Goal: Find specific page/section: Find specific page/section

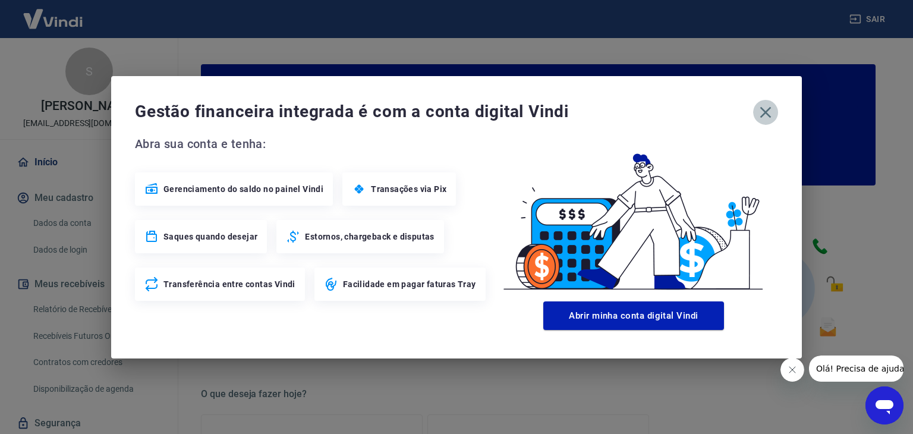
click at [765, 112] on icon "button" at bounding box center [765, 111] width 11 height 11
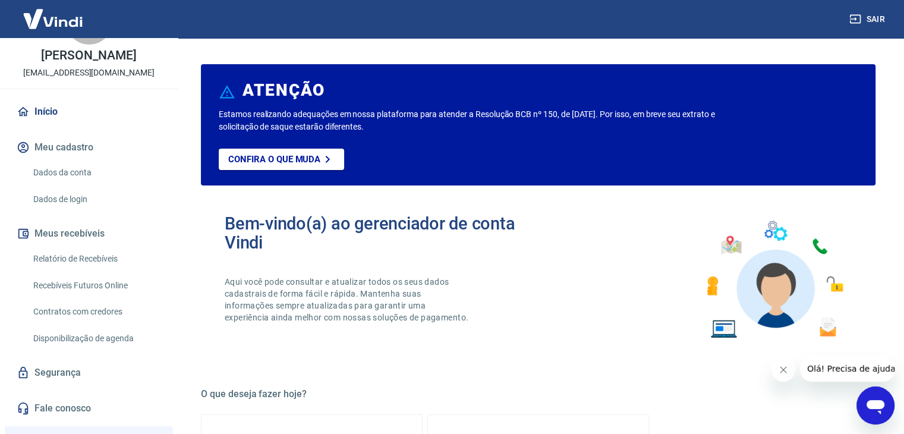
scroll to position [119, 0]
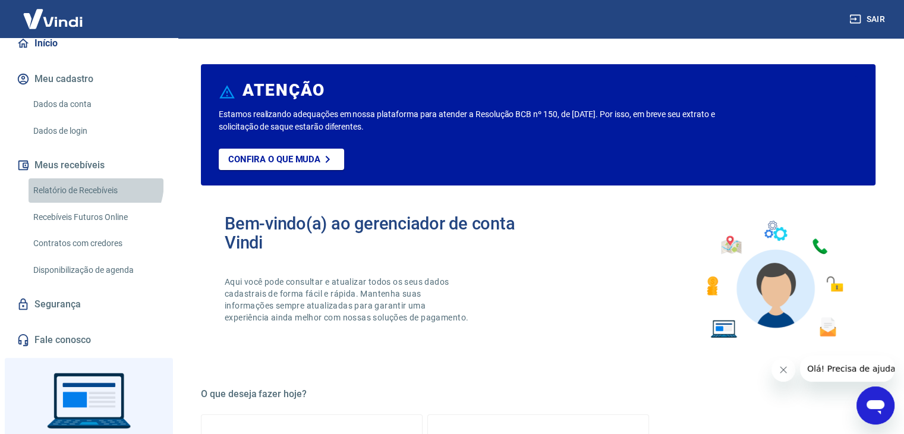
click at [95, 195] on link "Relatório de Recebíveis" at bounding box center [96, 190] width 135 height 24
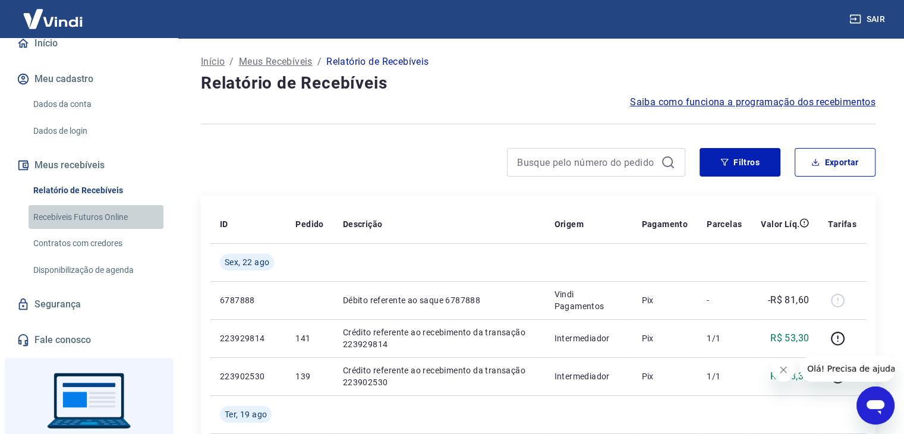
click at [112, 230] on link "Recebíveis Futuros Online" at bounding box center [96, 217] width 135 height 24
